Goal: Information Seeking & Learning: Check status

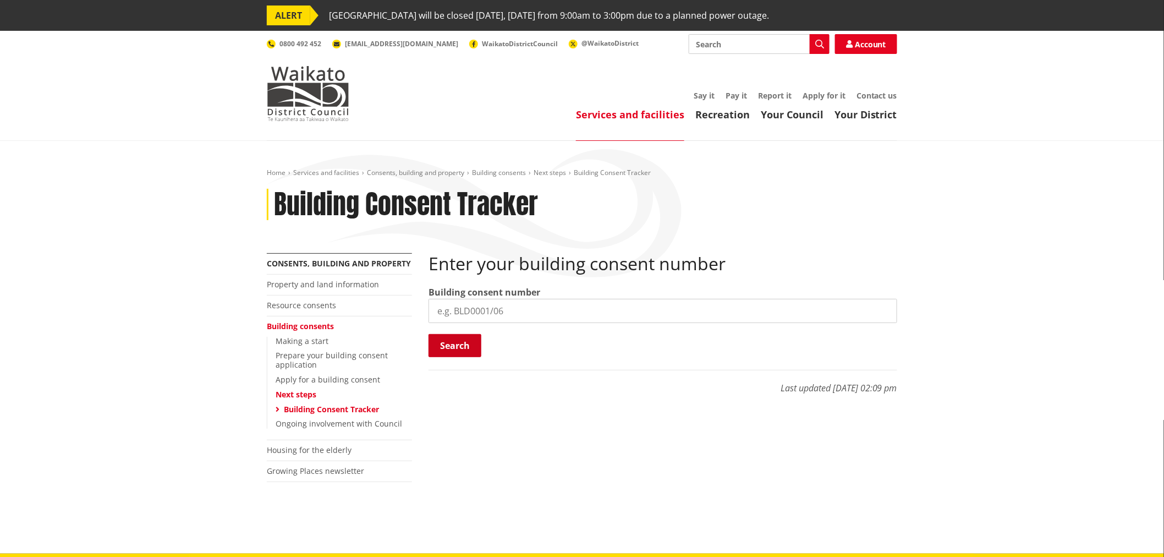
drag, startPoint x: 455, startPoint y: 309, endPoint x: 473, endPoint y: 338, distance: 34.4
click at [457, 310] on input "search" at bounding box center [663, 311] width 469 height 24
paste input "BLD0206/26"
type input "BLD0206/26"
click at [474, 342] on button "Search" at bounding box center [455, 345] width 53 height 23
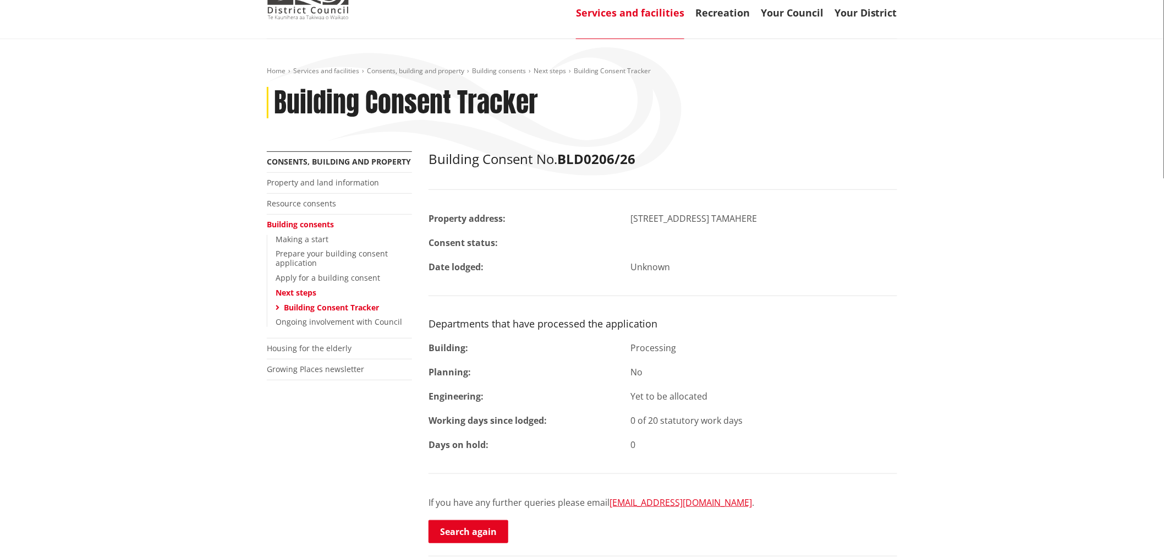
scroll to position [183, 0]
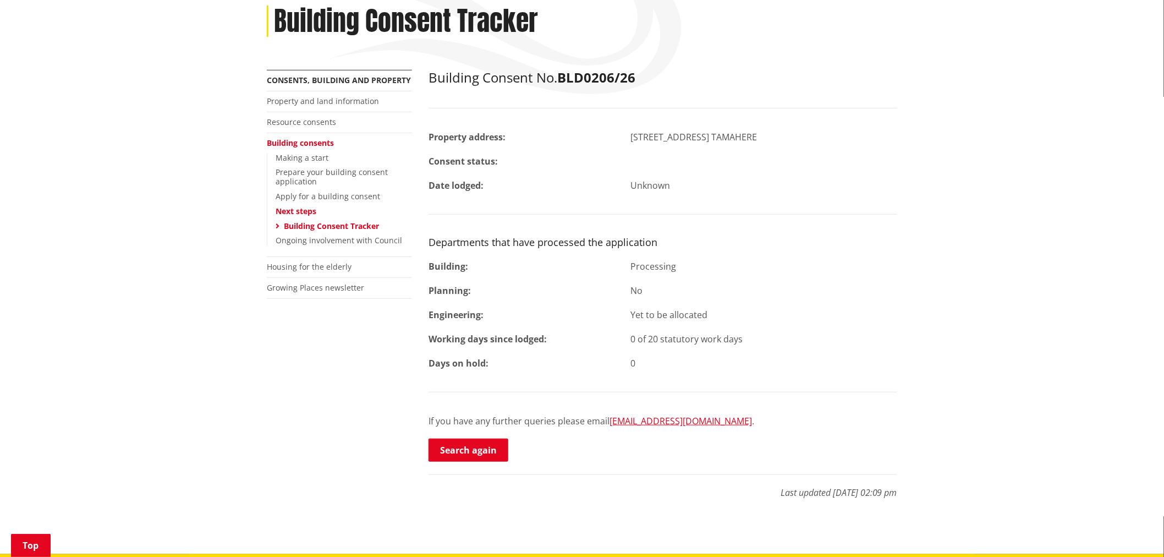
drag, startPoint x: 482, startPoint y: 441, endPoint x: 544, endPoint y: 415, distance: 66.6
click at [482, 441] on link "Search again" at bounding box center [469, 450] width 80 height 23
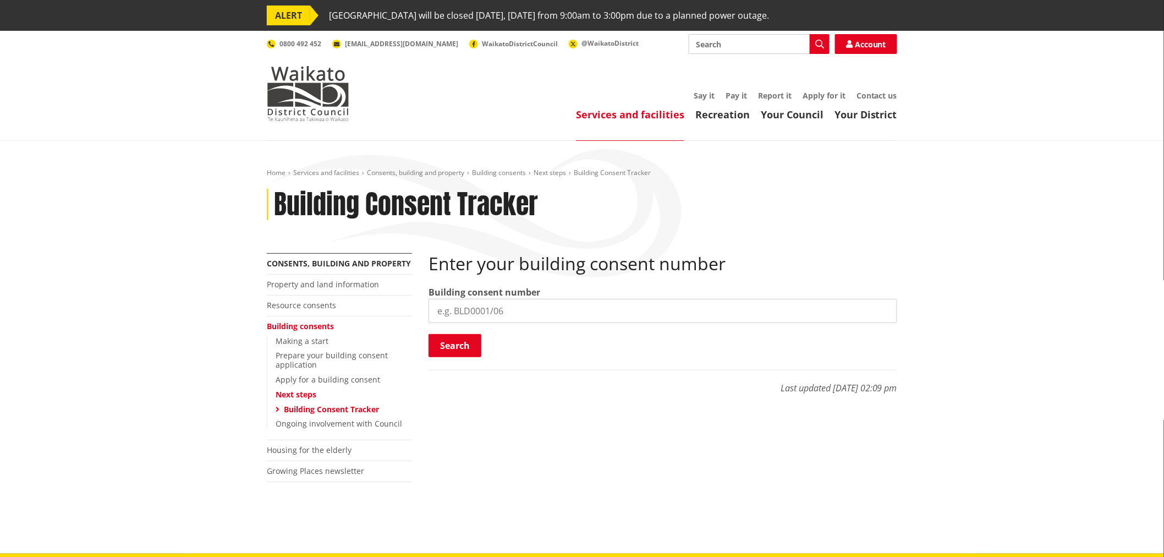
click at [510, 309] on input "search" at bounding box center [663, 311] width 469 height 24
paste input "BLD0172/26"
type input "BLD0172/26"
click at [463, 344] on button "Search" at bounding box center [455, 345] width 53 height 23
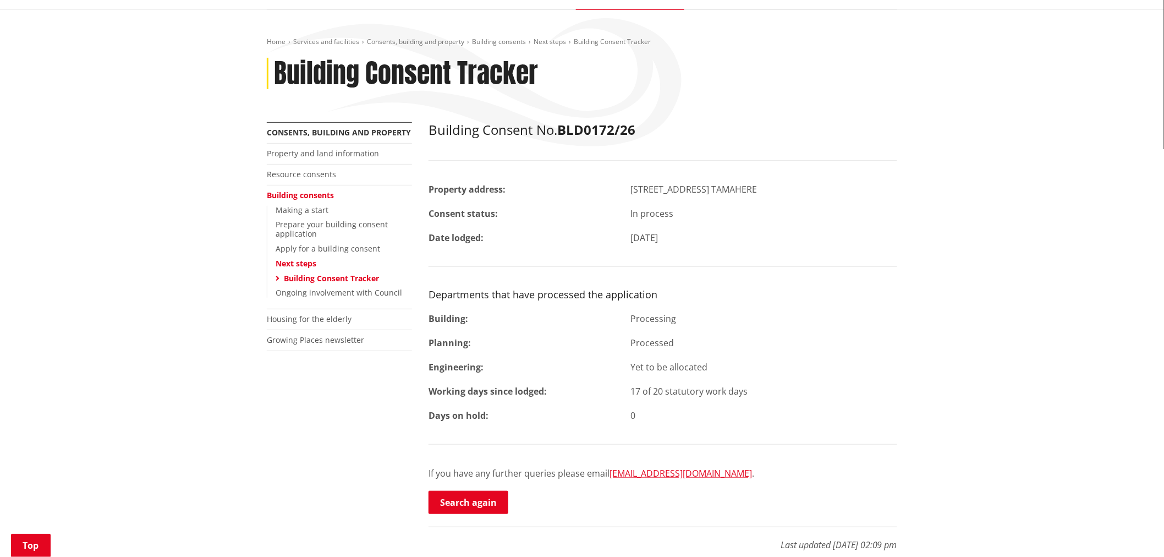
scroll to position [244, 0]
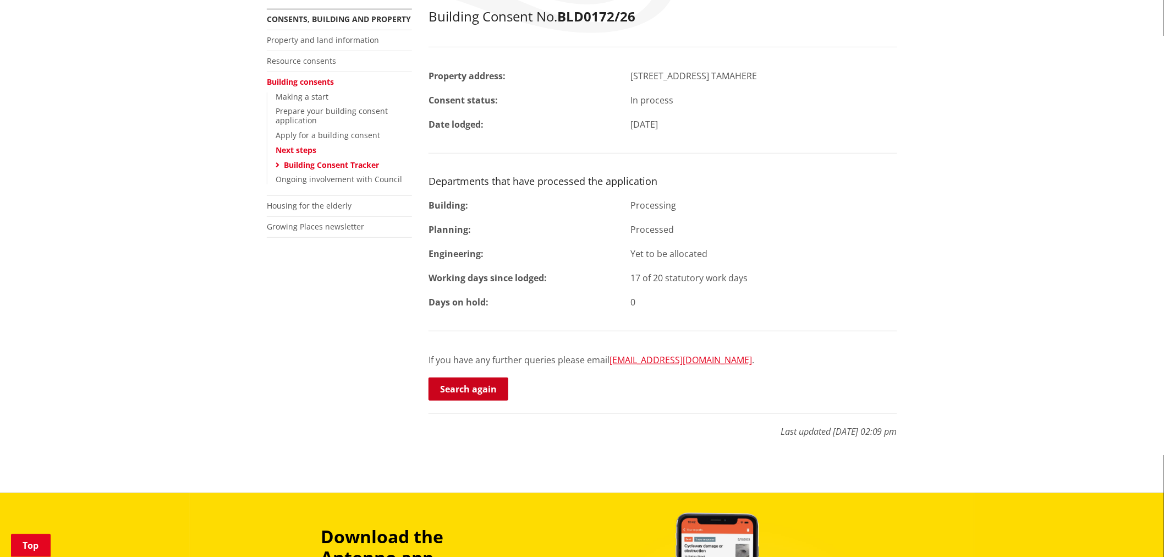
click at [471, 396] on link "Search again" at bounding box center [469, 389] width 80 height 23
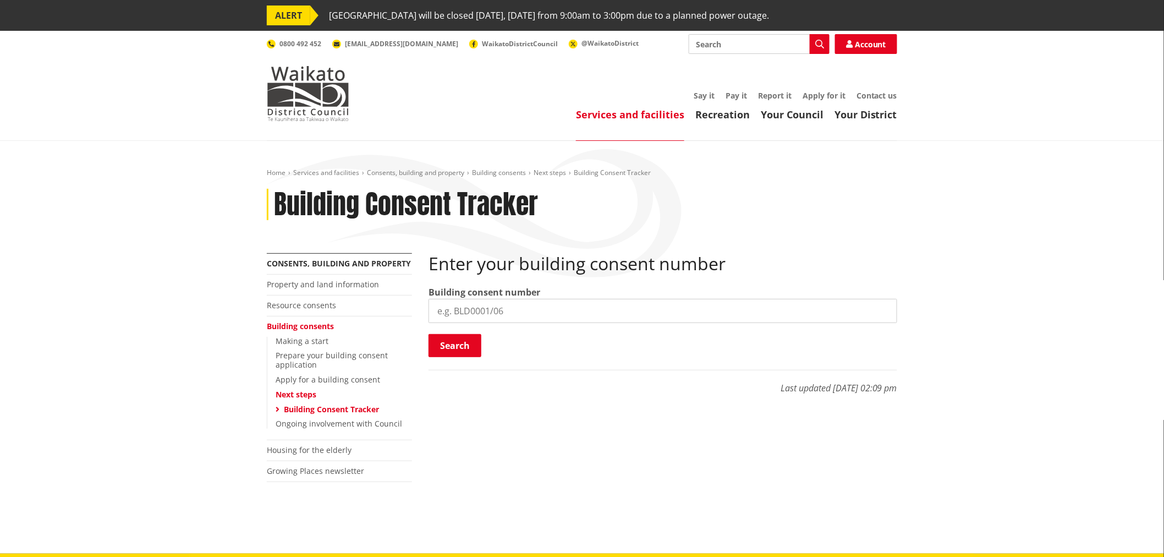
click at [472, 322] on input "search" at bounding box center [663, 311] width 469 height 24
paste input "BLD0260/26"
type input "BLD0260/26"
click at [461, 359] on div "Search Searching..." at bounding box center [663, 346] width 469 height 25
click at [464, 352] on button "Search" at bounding box center [455, 345] width 53 height 23
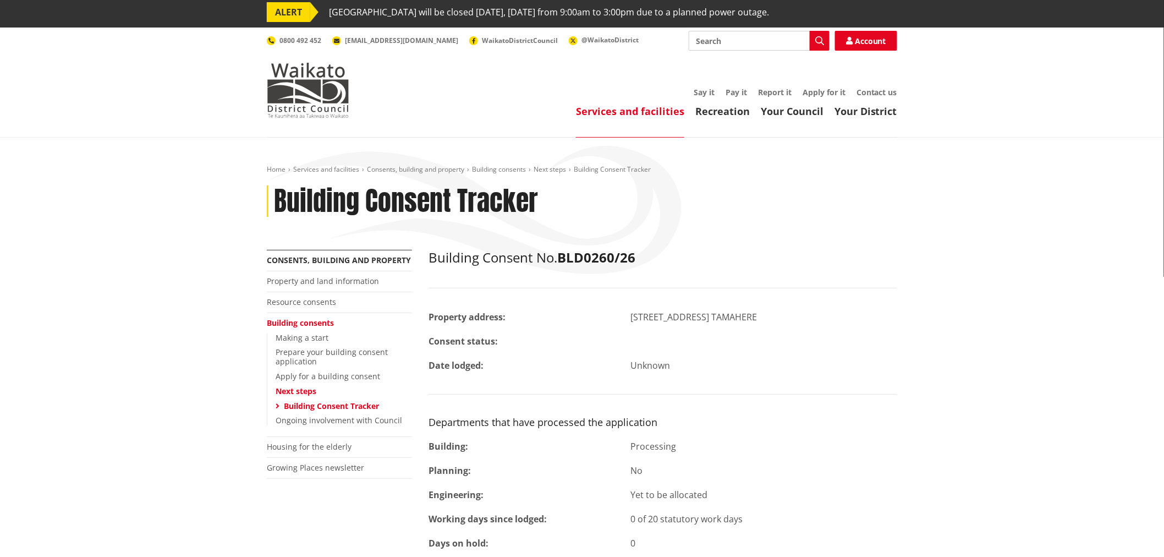
scroll to position [183, 0]
